Goal: Check status: Check status

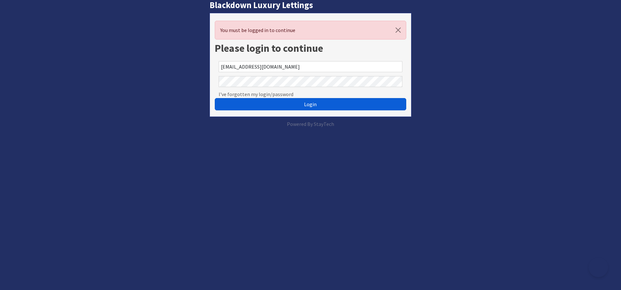
click at [289, 101] on button "Login" at bounding box center [311, 104] width 192 height 12
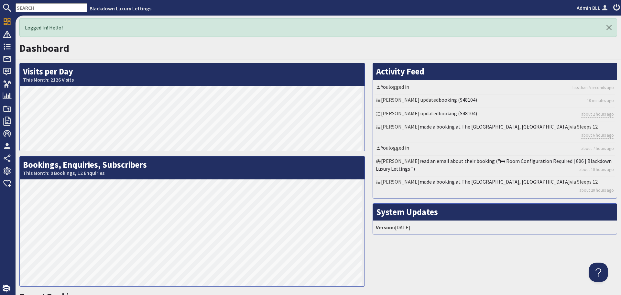
click at [487, 124] on link "made a booking at The [GEOGRAPHIC_DATA], [GEOGRAPHIC_DATA]" at bounding box center [495, 126] width 150 height 6
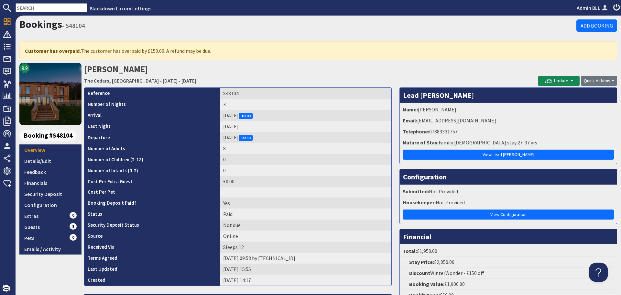
scroll to position [32, 0]
